Goal: Information Seeking & Learning: Learn about a topic

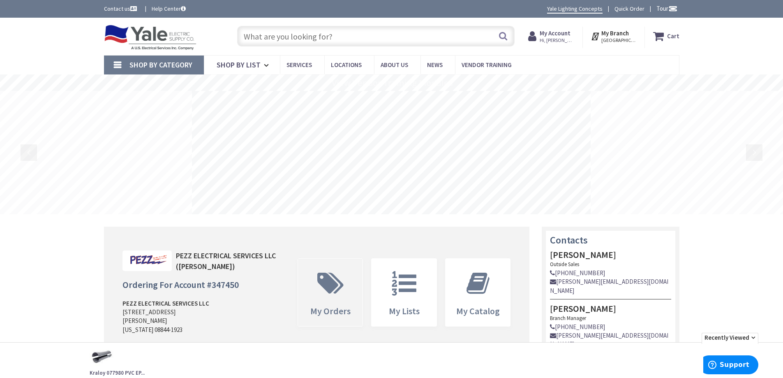
click at [352, 286] on span at bounding box center [330, 283] width 53 height 37
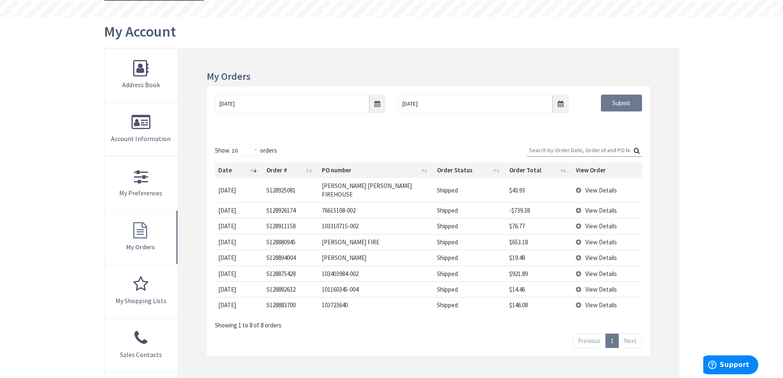
scroll to position [123, 0]
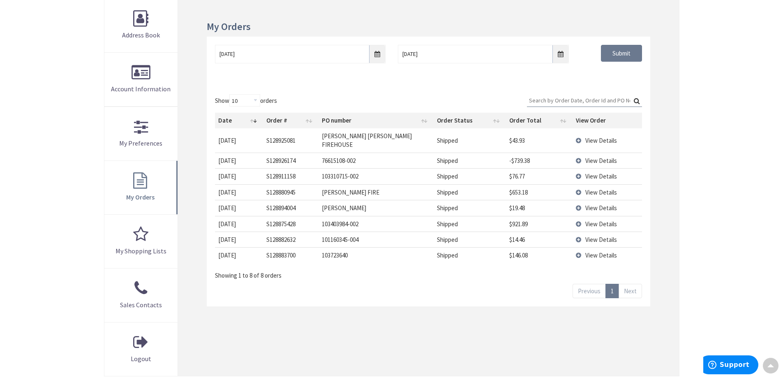
click at [578, 136] on td "View Details" at bounding box center [606, 140] width 69 height 24
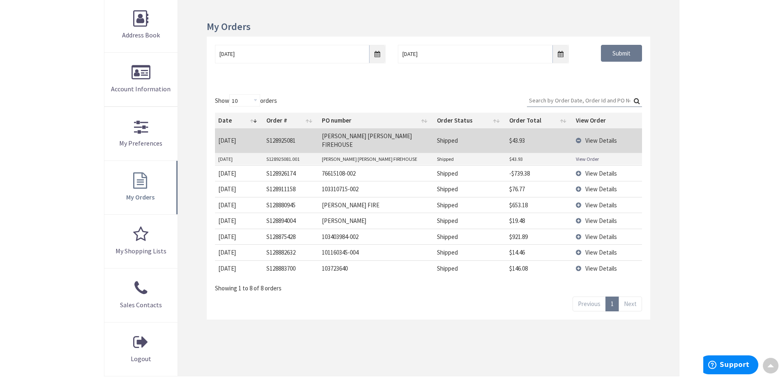
click at [577, 197] on td "View Details" at bounding box center [606, 205] width 69 height 16
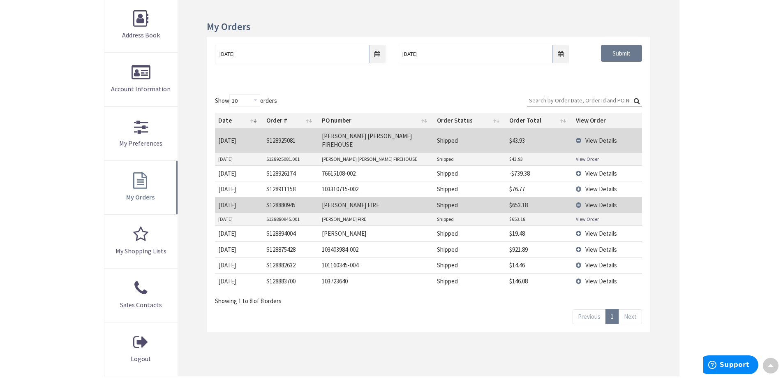
click at [583, 215] on link "View Order" at bounding box center [587, 218] width 23 height 7
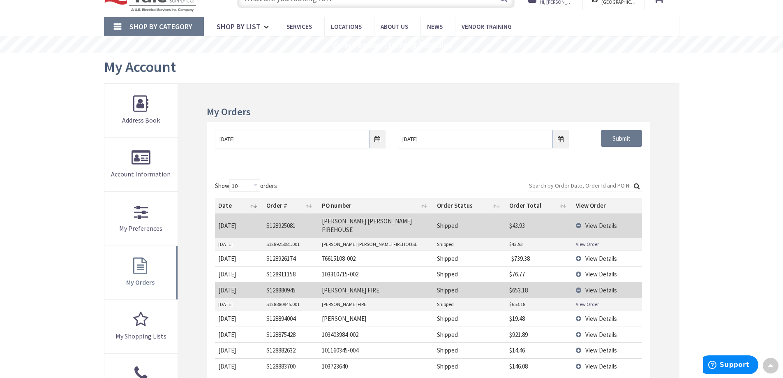
scroll to position [0, 0]
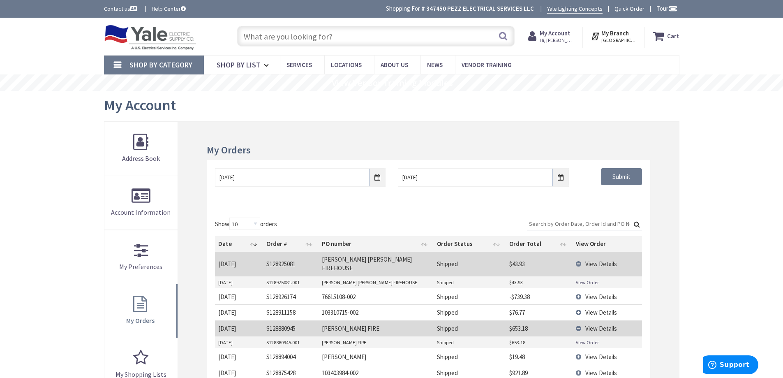
click at [355, 39] on input "text" at bounding box center [375, 36] width 277 height 21
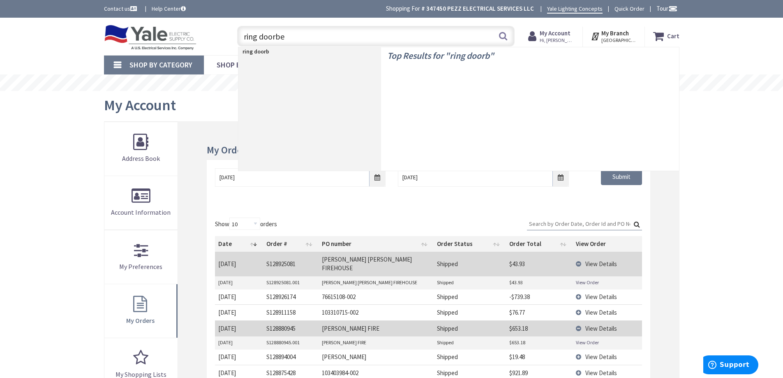
type input "ring doorbet"
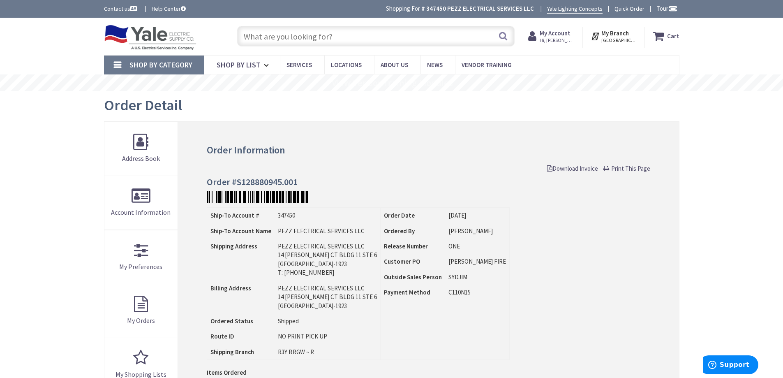
drag, startPoint x: 623, startPoint y: 168, endPoint x: 504, endPoint y: 257, distance: 148.0
click at [623, 168] on span "Print This Page" at bounding box center [630, 168] width 39 height 8
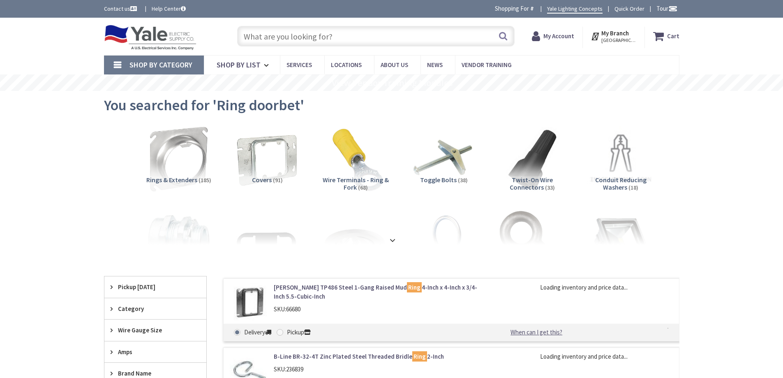
click at [338, 33] on input "text" at bounding box center [375, 36] width 277 height 21
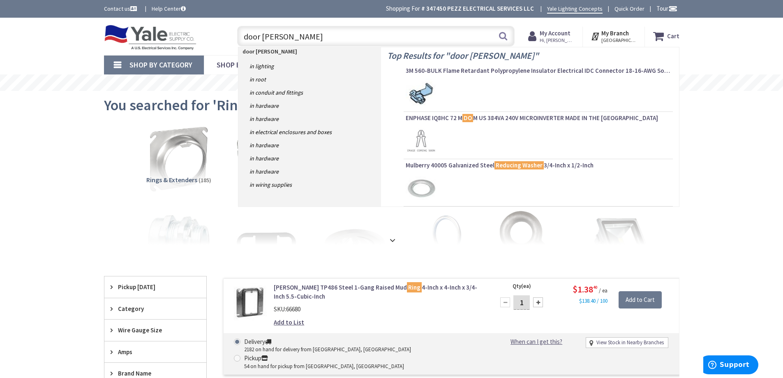
type input "door bell ring"
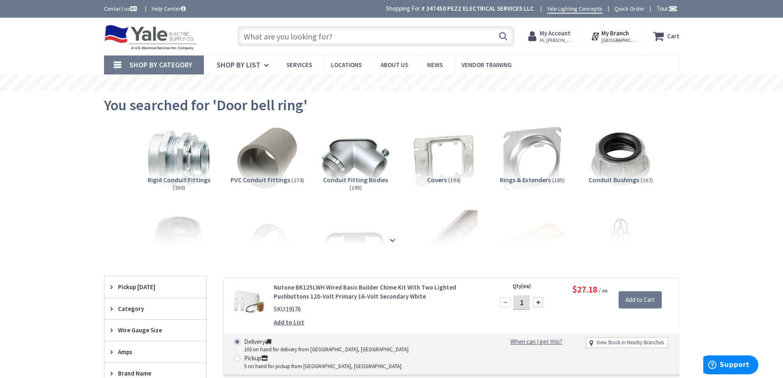
click at [395, 29] on input "text" at bounding box center [375, 36] width 277 height 21
paste input "1"
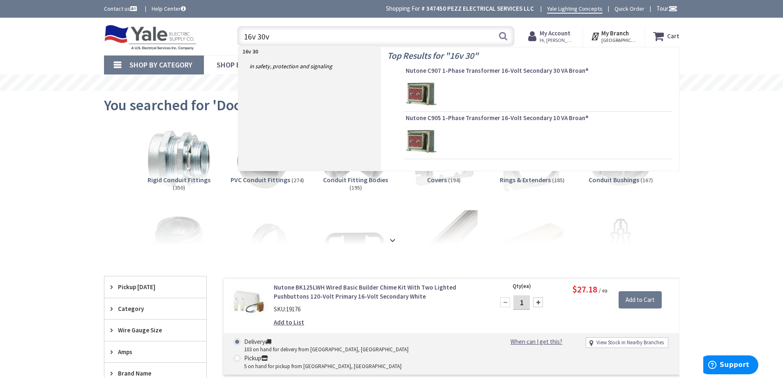
type input "16v 30va"
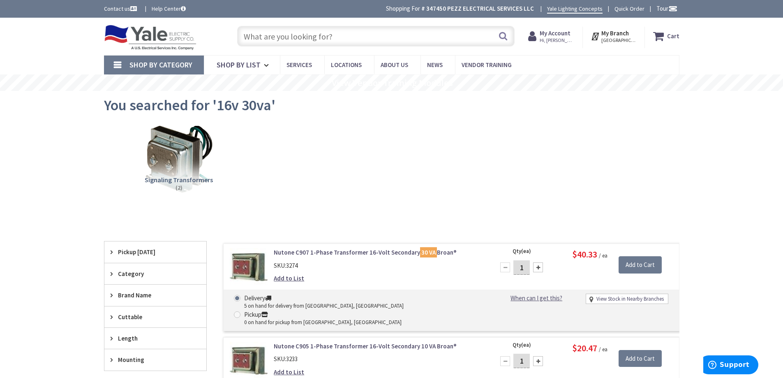
paste input "30TR"
type input "30TR"
click at [505, 36] on button "Search" at bounding box center [503, 36] width 11 height 18
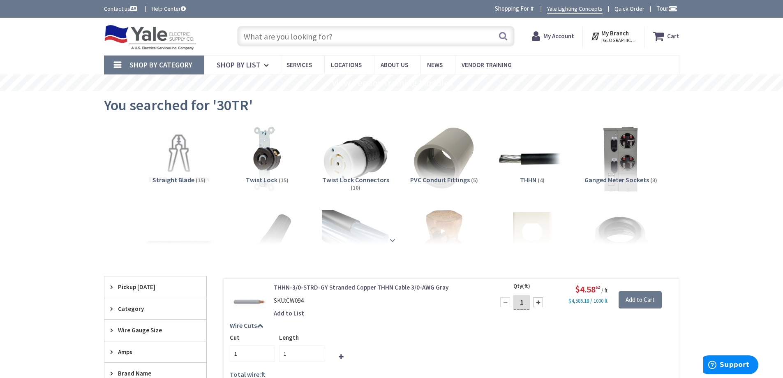
click at [393, 241] on strong at bounding box center [393, 239] width 10 height 9
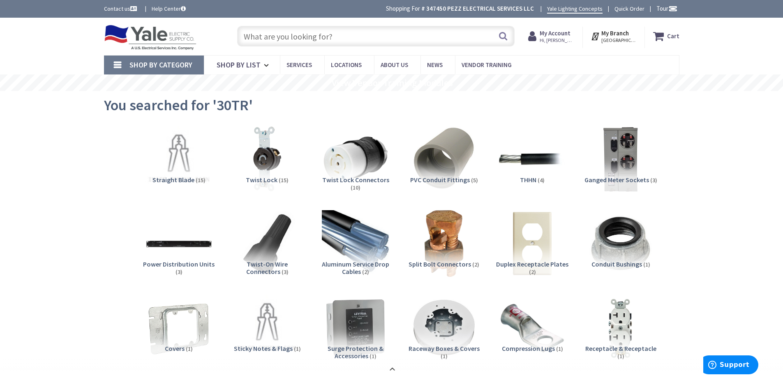
click at [388, 39] on input "text" at bounding box center [375, 36] width 277 height 21
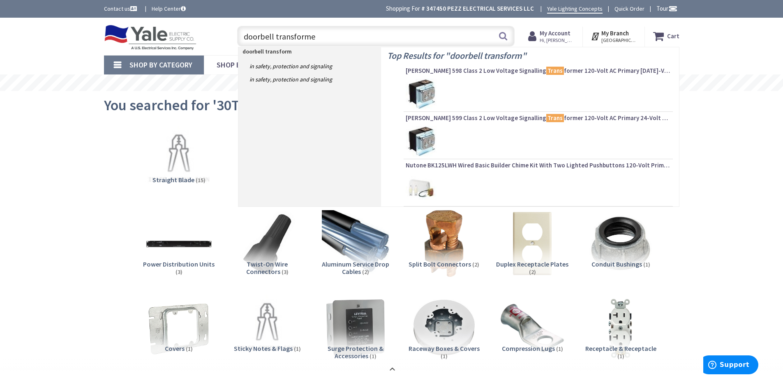
type input "doorbell transformer"
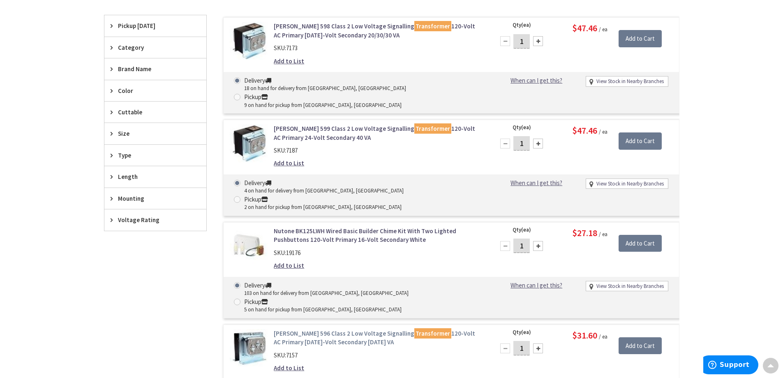
scroll to position [62, 0]
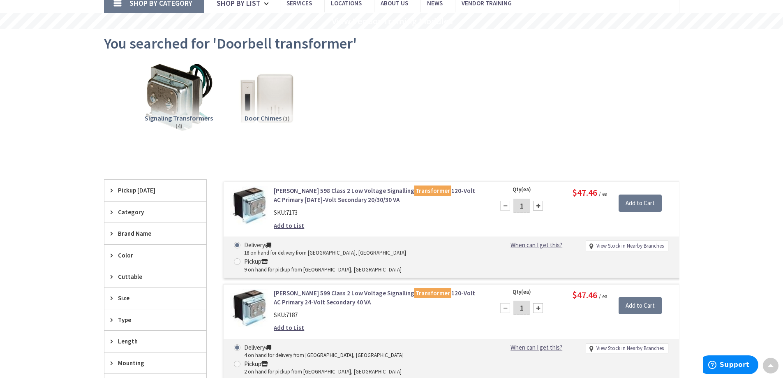
click at [344, 192] on link "[PERSON_NAME] 598 Class 2 Low Voltage Signalling Transformer 120-Volt AC Primar…" at bounding box center [378, 195] width 209 height 18
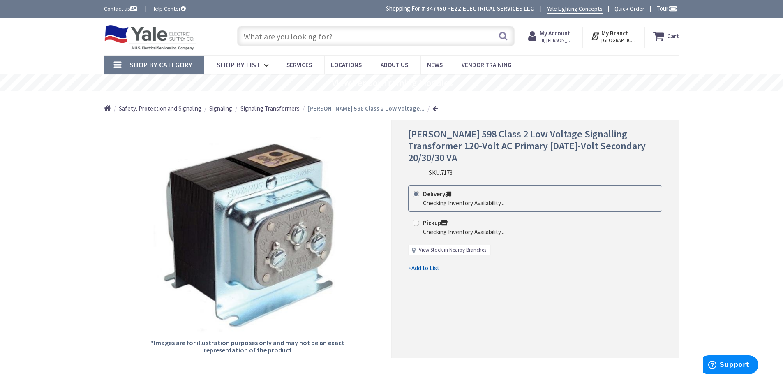
drag, startPoint x: 0, startPoint y: 0, endPoint x: 473, endPoint y: 239, distance: 529.9
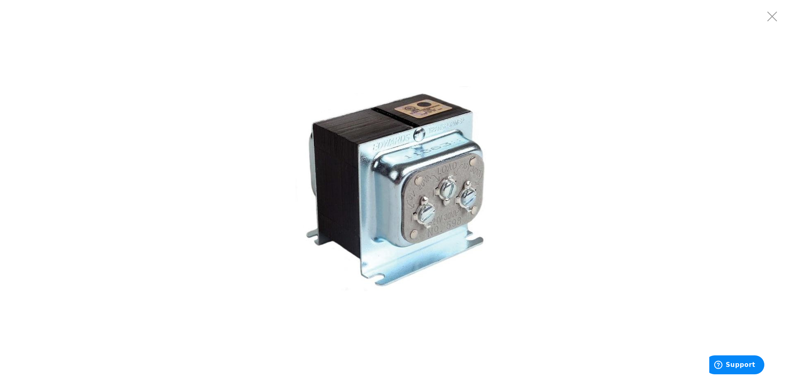
click at [305, 200] on img at bounding box center [394, 188] width 205 height 205
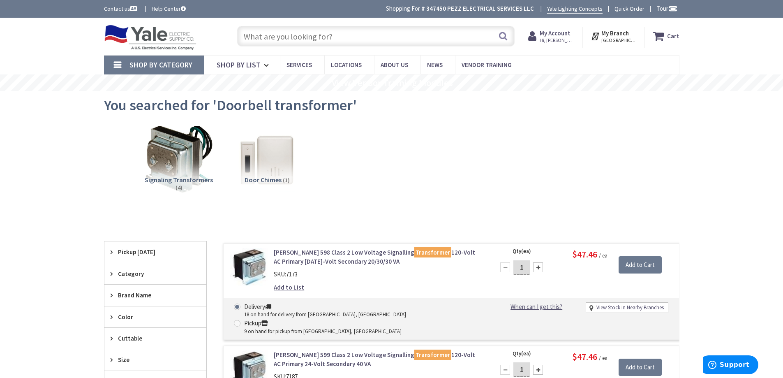
click at [323, 41] on input "text" at bounding box center [375, 36] width 277 height 21
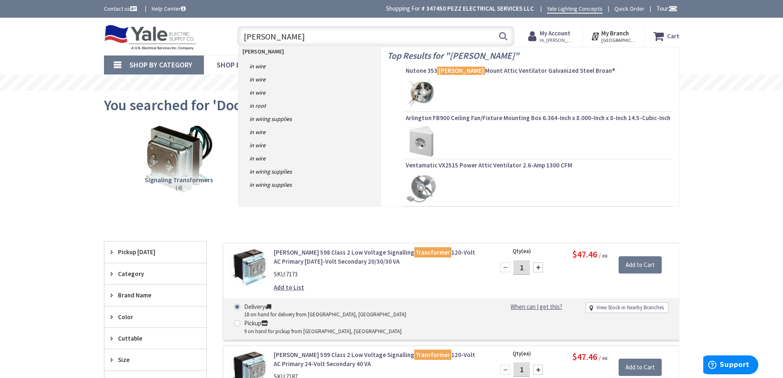
type input "gable fan"
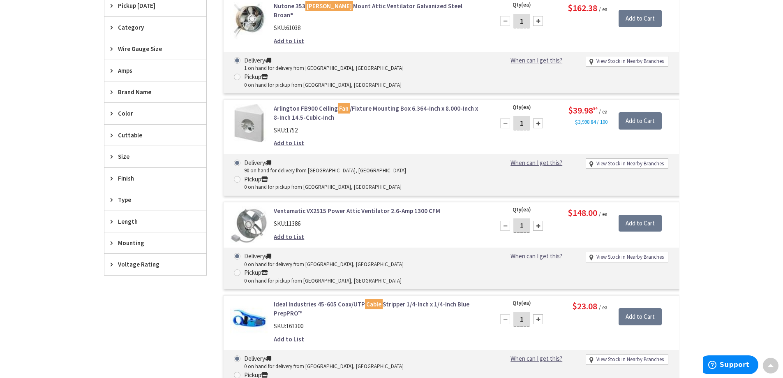
scroll to position [164, 0]
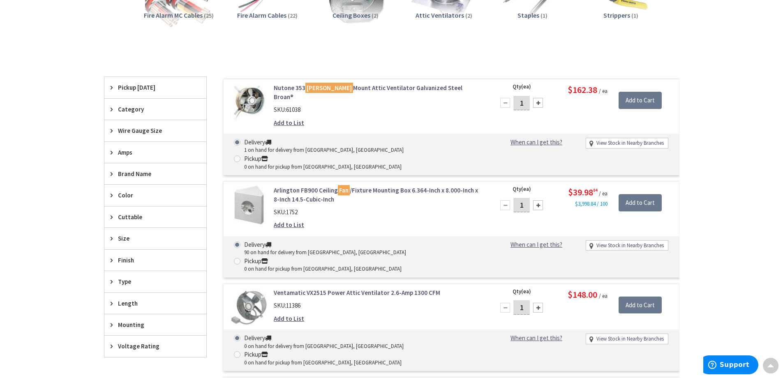
click at [395, 88] on link "Nutone 353 Gable Mount Attic Ventilator Galvanized Steel Broan®" at bounding box center [378, 92] width 209 height 18
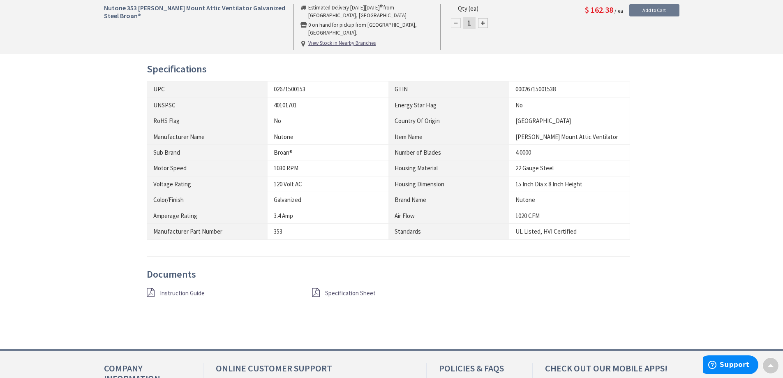
scroll to position [452, 0]
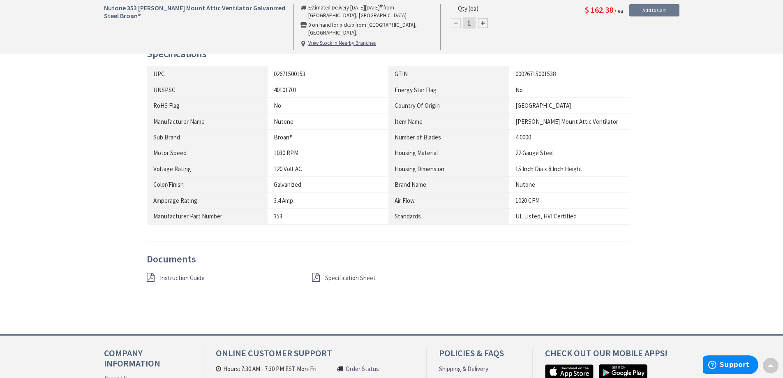
click at [354, 277] on span "Specification Sheet" at bounding box center [350, 278] width 51 height 8
